Goal: Find specific page/section: Find specific page/section

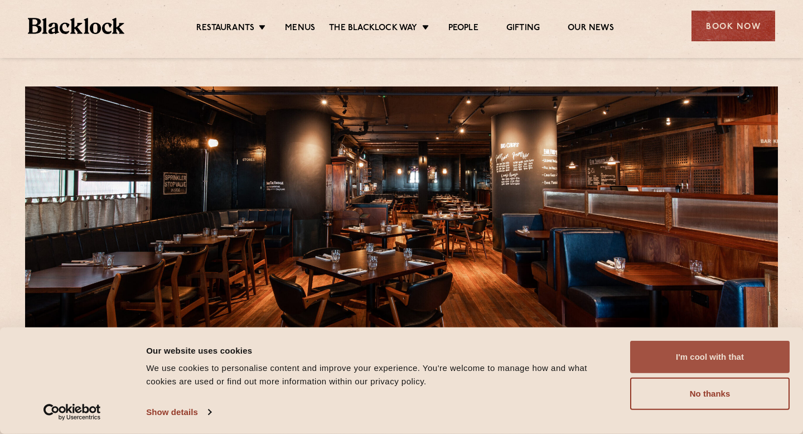
click at [656, 355] on button "I'm cool with that" at bounding box center [709, 357] width 159 height 32
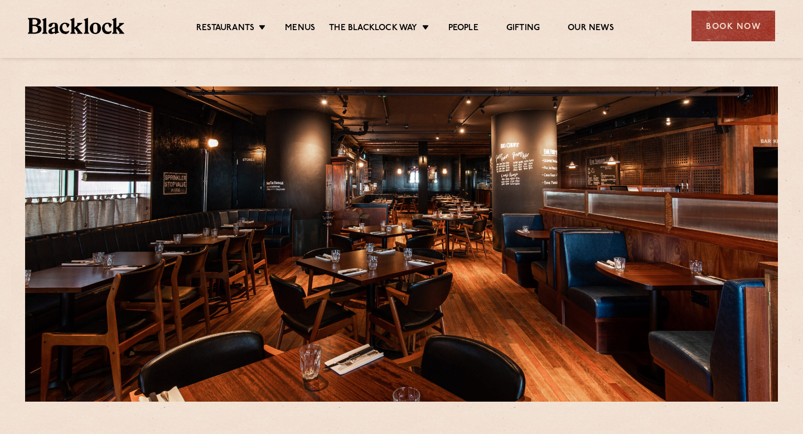
click at [290, 15] on div "Restaurants Soho City Shoreditch Covent Garden Canary Wharf Manchester Birmingh…" at bounding box center [401, 25] width 780 height 50
click at [290, 24] on link "Menus" at bounding box center [300, 29] width 30 height 12
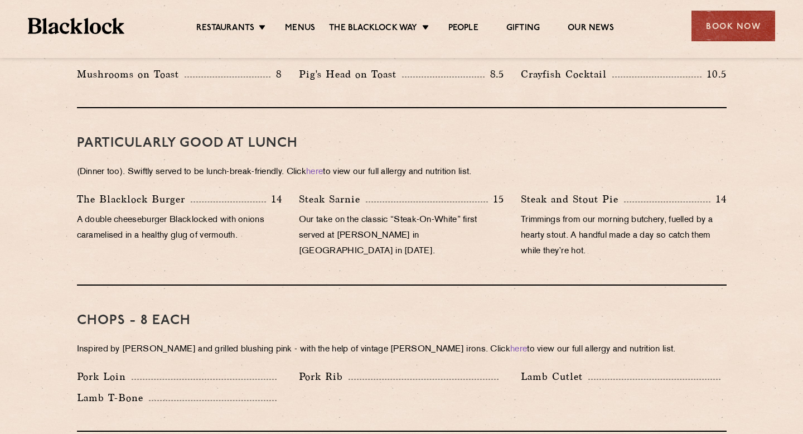
scroll to position [665, 0]
